Goal: Navigation & Orientation: Find specific page/section

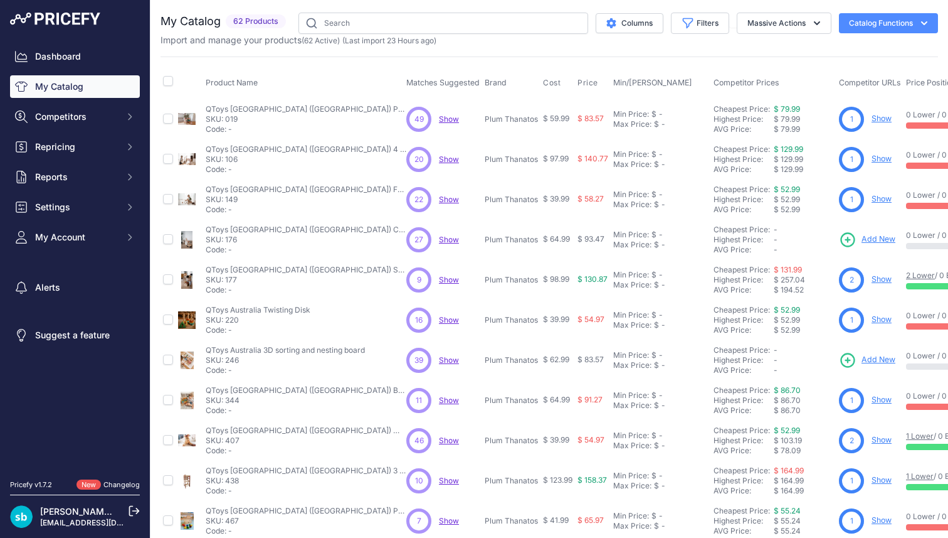
scroll to position [58, 0]
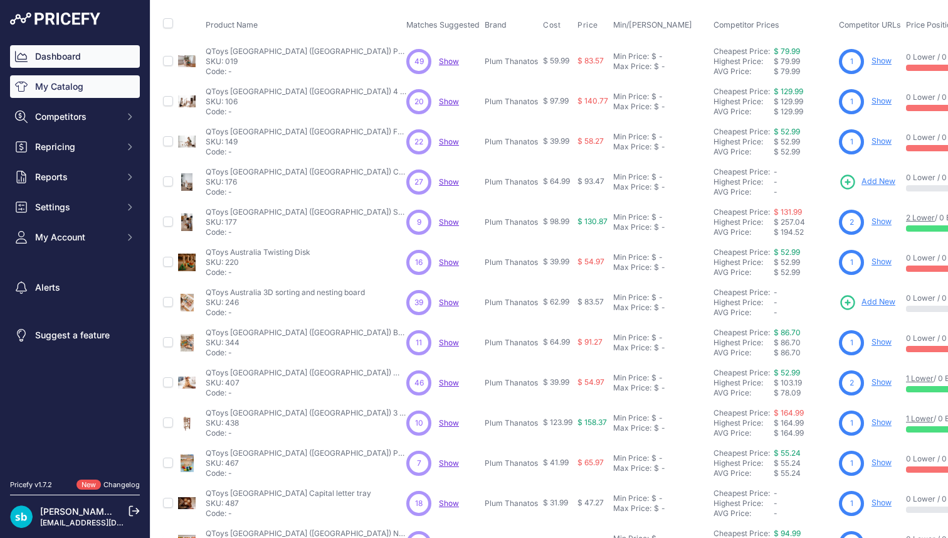
click at [114, 55] on link "Dashboard" at bounding box center [75, 56] width 130 height 23
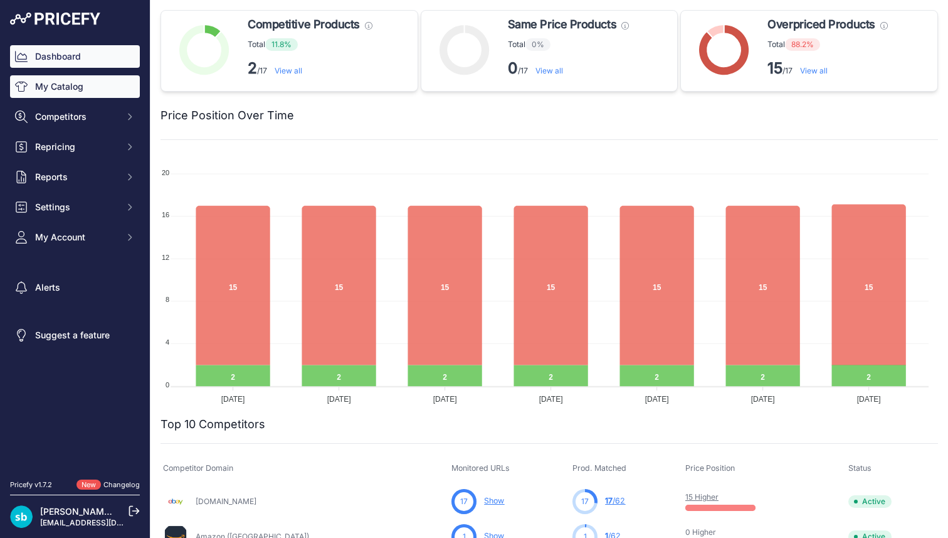
click at [94, 85] on link "My Catalog" at bounding box center [75, 86] width 130 height 23
click at [88, 85] on link "My Catalog" at bounding box center [75, 86] width 130 height 23
